Goal: Task Accomplishment & Management: Complete application form

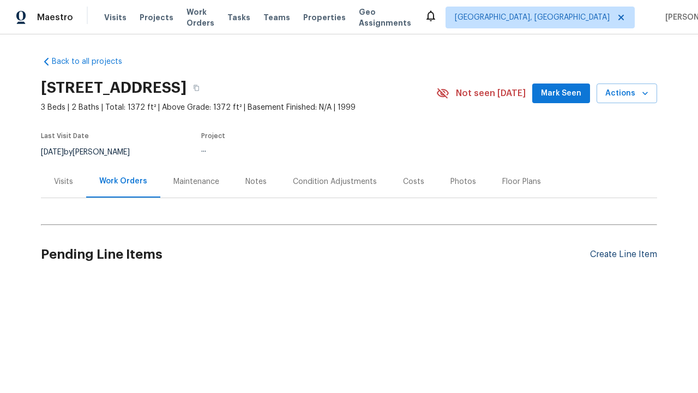
click at [623, 254] on div "Create Line Item" at bounding box center [623, 254] width 67 height 10
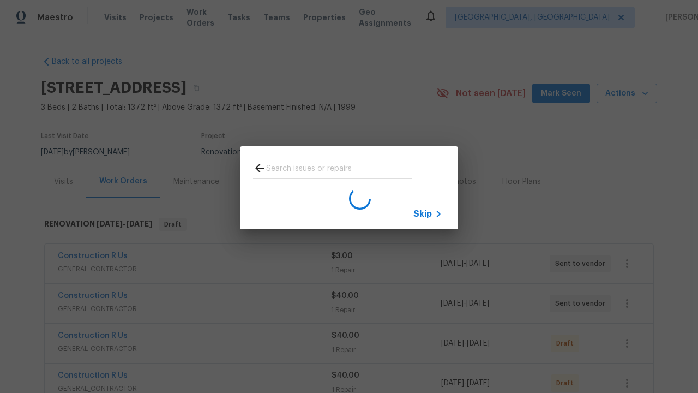
click at [423, 213] on span "Skip" at bounding box center [422, 213] width 19 height 11
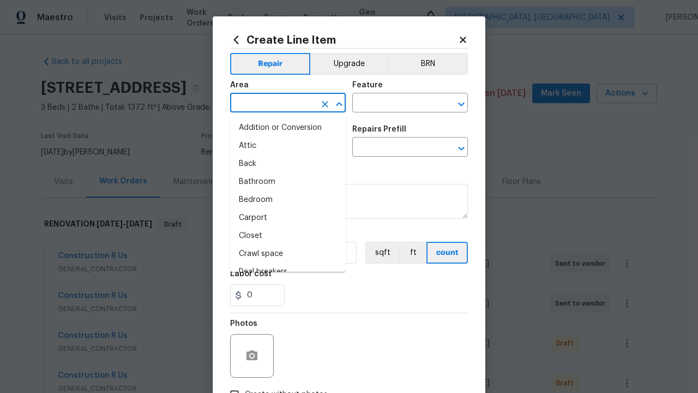
click at [288, 200] on li "Bedroom" at bounding box center [288, 200] width 116 height 18
type input "Bedroom"
type input "Flooring"
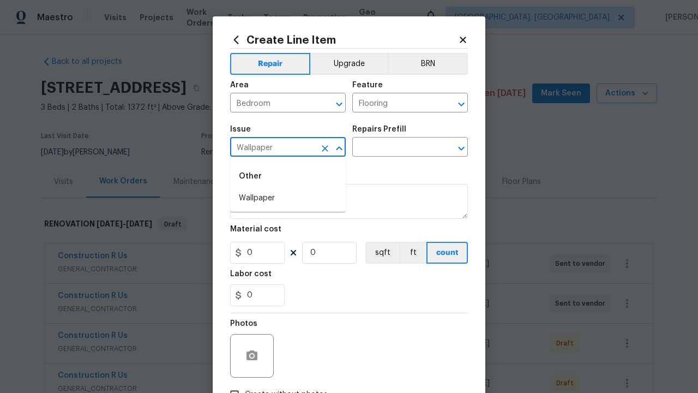
click at [288, 198] on li "Wallpaper" at bounding box center [288, 198] width 116 height 18
type input "Wallpaper"
type input "Remove"
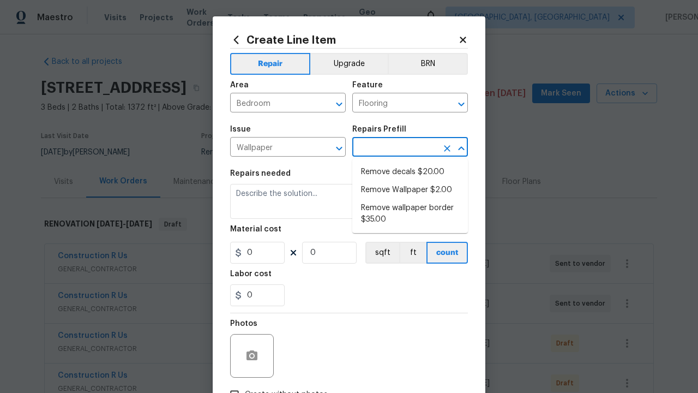
click at [410, 172] on li "Remove decals $20.00" at bounding box center [410, 172] width 116 height 18
type input "Walls and Ceiling"
type input "Remove decals $20.00"
type textarea "Remove decals from door/wall/ceiling"
type input "20"
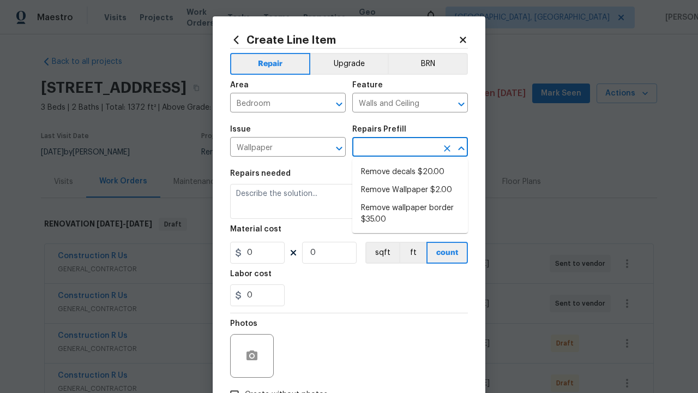
type input "1"
type input "Remove decals $20.00"
type input "2"
click at [381, 252] on button "sqft" at bounding box center [382, 253] width 34 height 22
click at [234, 384] on input "Create without photos" at bounding box center [234, 394] width 21 height 21
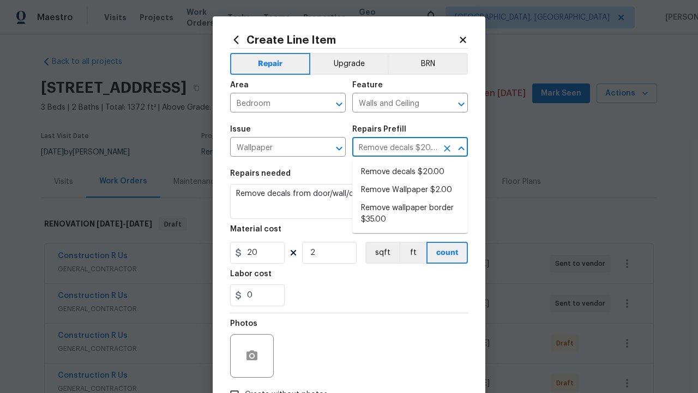
checkbox input "true"
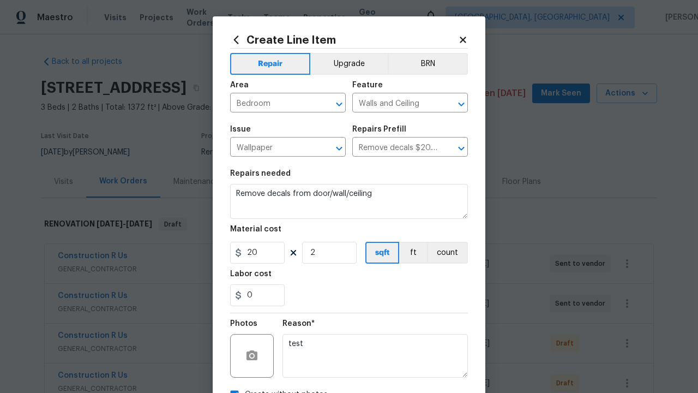
scroll to position [77, 0]
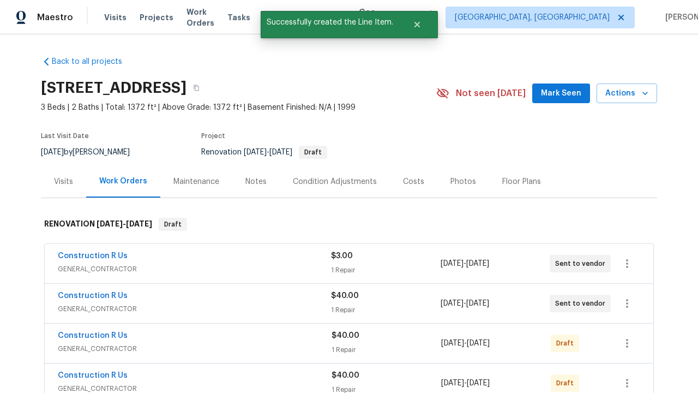
checkbox input "true"
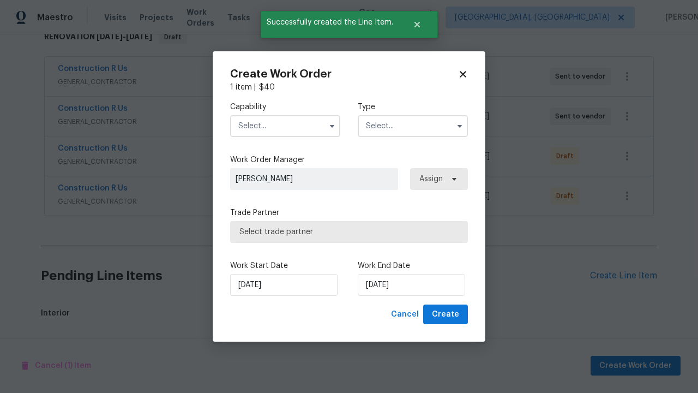
click at [285, 125] on input "text" at bounding box center [285, 126] width 110 height 22
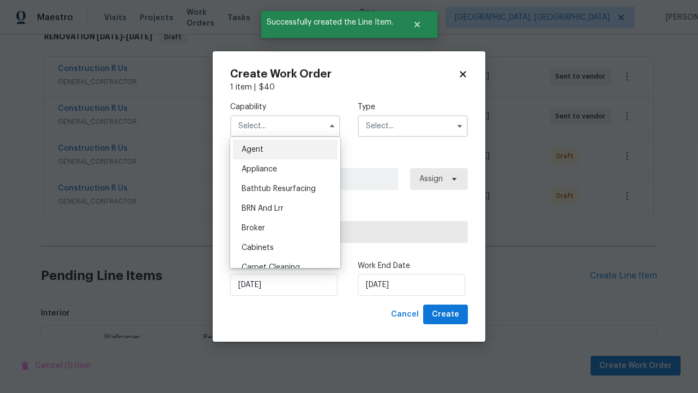
scroll to position [317, 0]
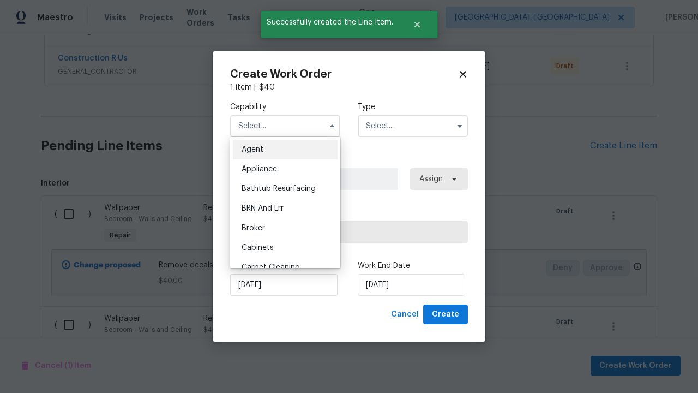
type input "General Contractor"
click at [413, 125] on input "text" at bounding box center [413, 126] width 110 height 22
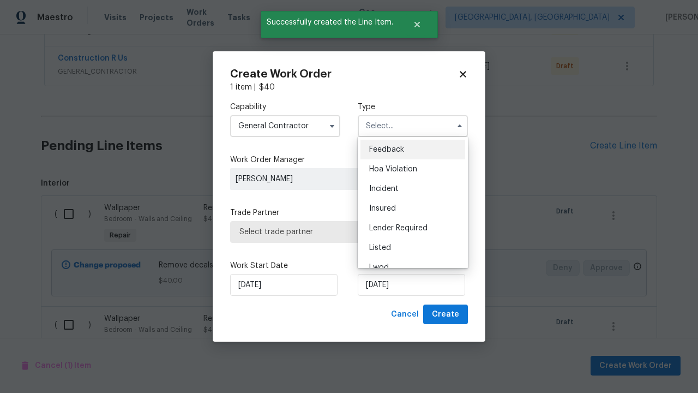
click at [389, 322] on span "Renovation" at bounding box center [389, 326] width 40 height 8
type input "Renovation"
click at [341, 231] on span "Select trade partner" at bounding box center [348, 231] width 219 height 11
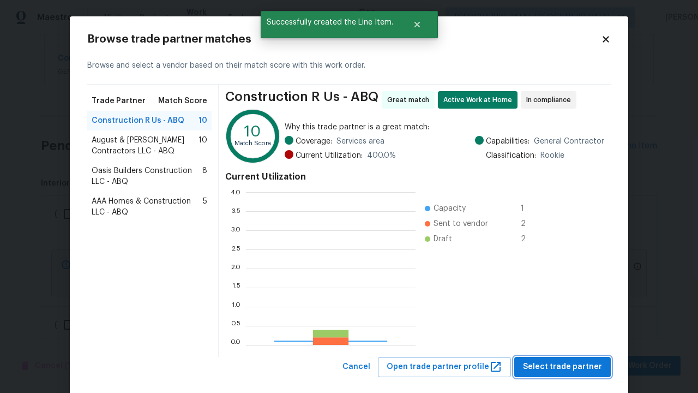
click at [565, 366] on span "Select trade partner" at bounding box center [562, 367] width 79 height 14
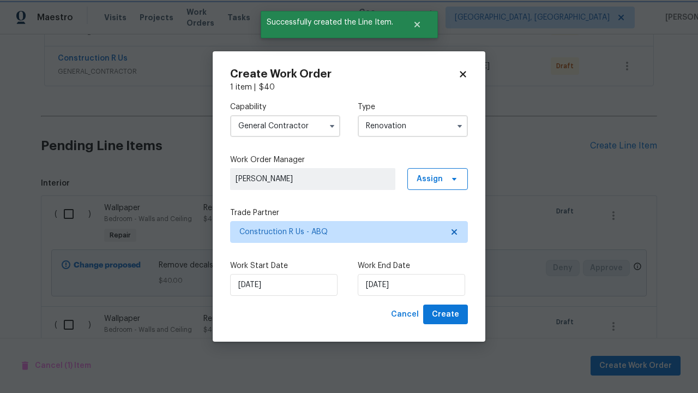
click at [447, 314] on span "Create" at bounding box center [445, 315] width 27 height 14
